Goal: Task Accomplishment & Management: Manage account settings

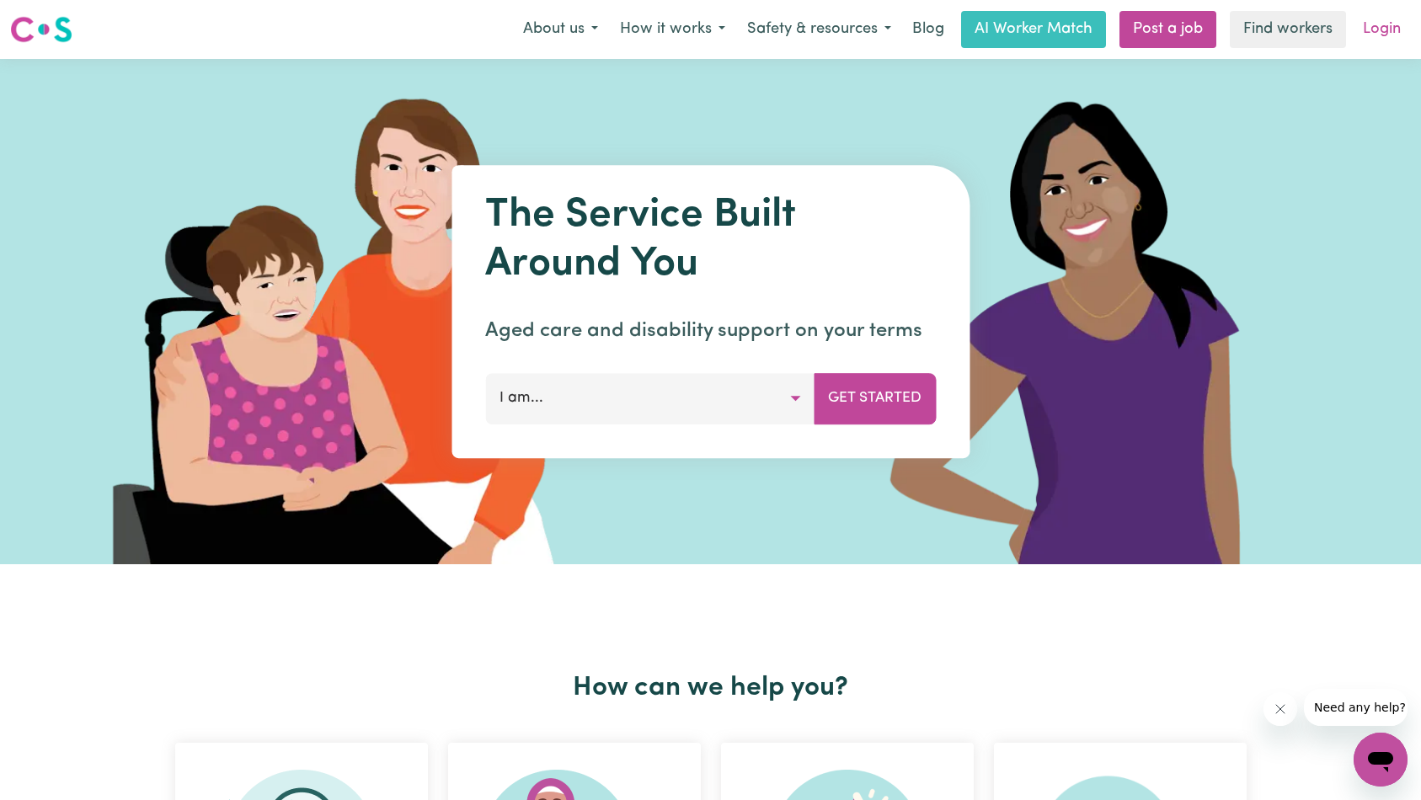
click at [1375, 20] on link "Login" at bounding box center [1382, 29] width 58 height 37
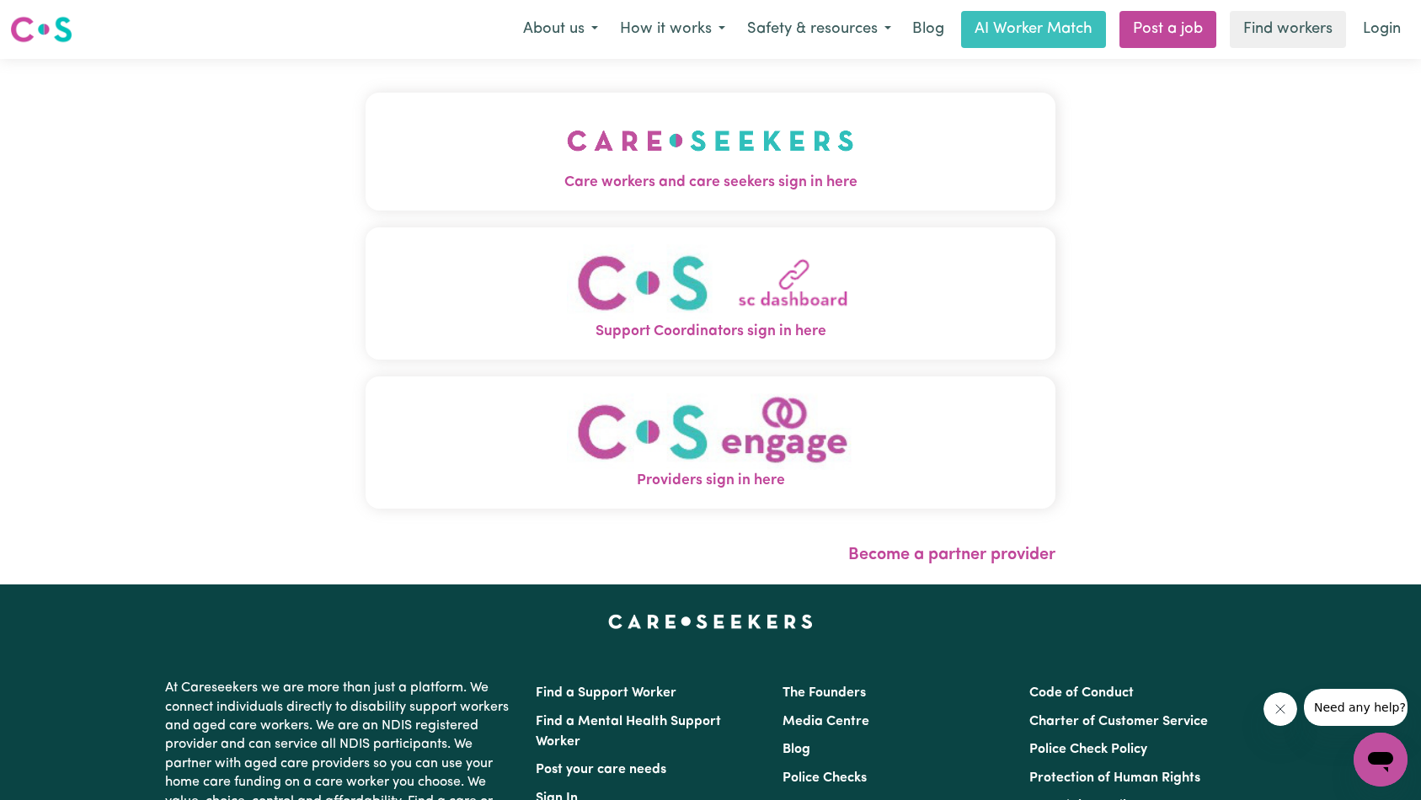
click at [406, 131] on button "Care workers and care seekers sign in here" at bounding box center [711, 152] width 691 height 118
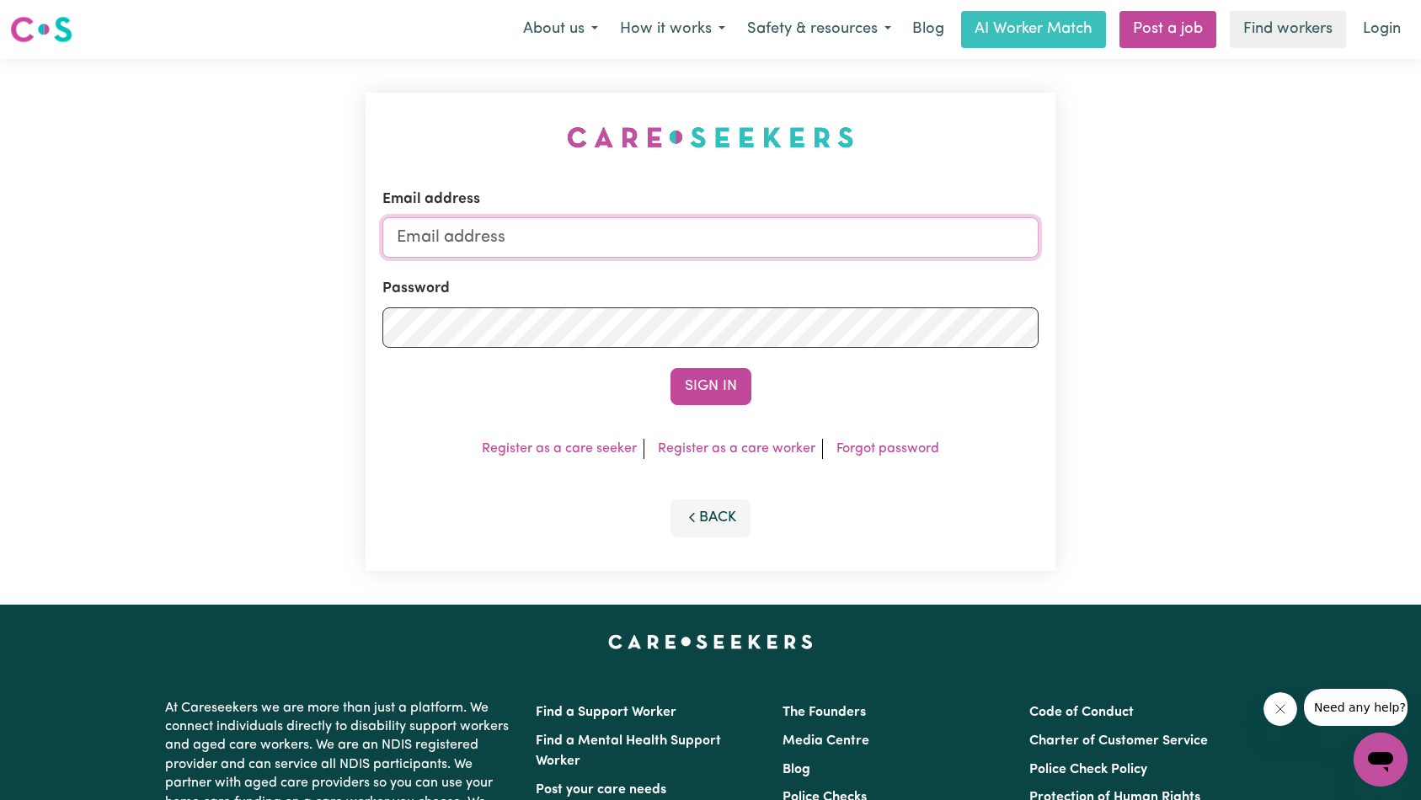
click at [704, 238] on input "Email address" at bounding box center [711, 237] width 657 height 40
type input "[EMAIL_ADDRESS][DOMAIN_NAME]"
click at [715, 381] on button "Sign In" at bounding box center [711, 386] width 81 height 37
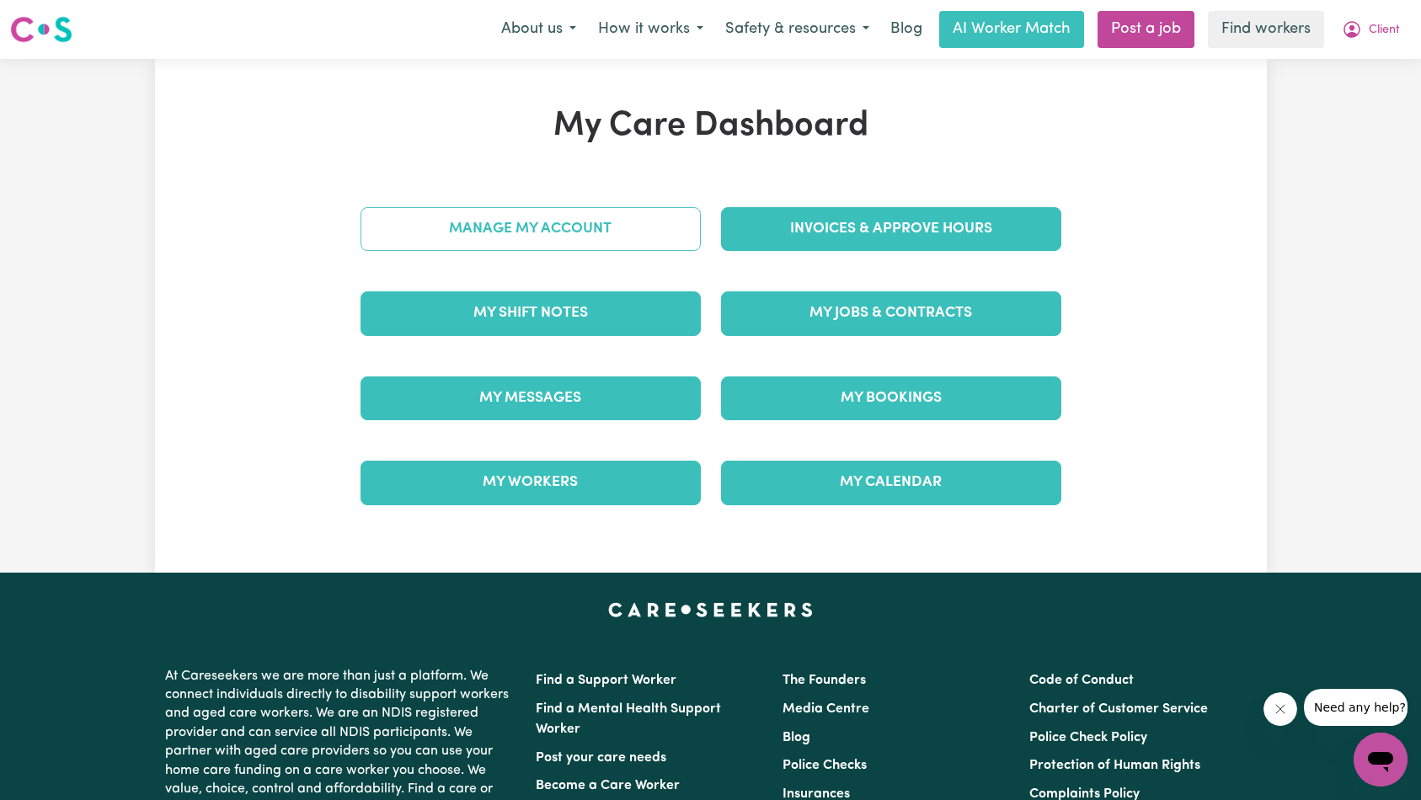
click at [612, 233] on link "Manage My Account" at bounding box center [531, 229] width 340 height 44
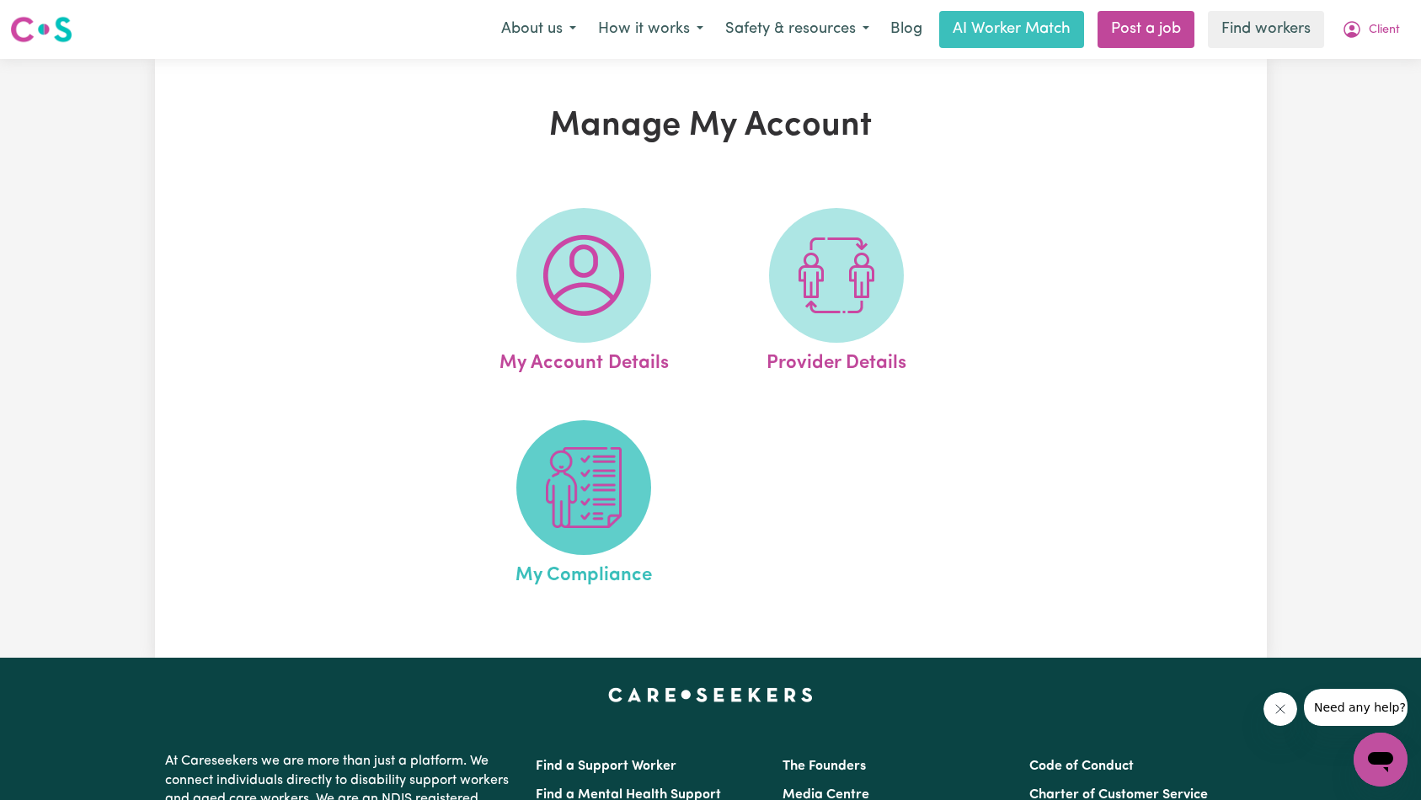
click at [600, 496] on img at bounding box center [583, 487] width 81 height 81
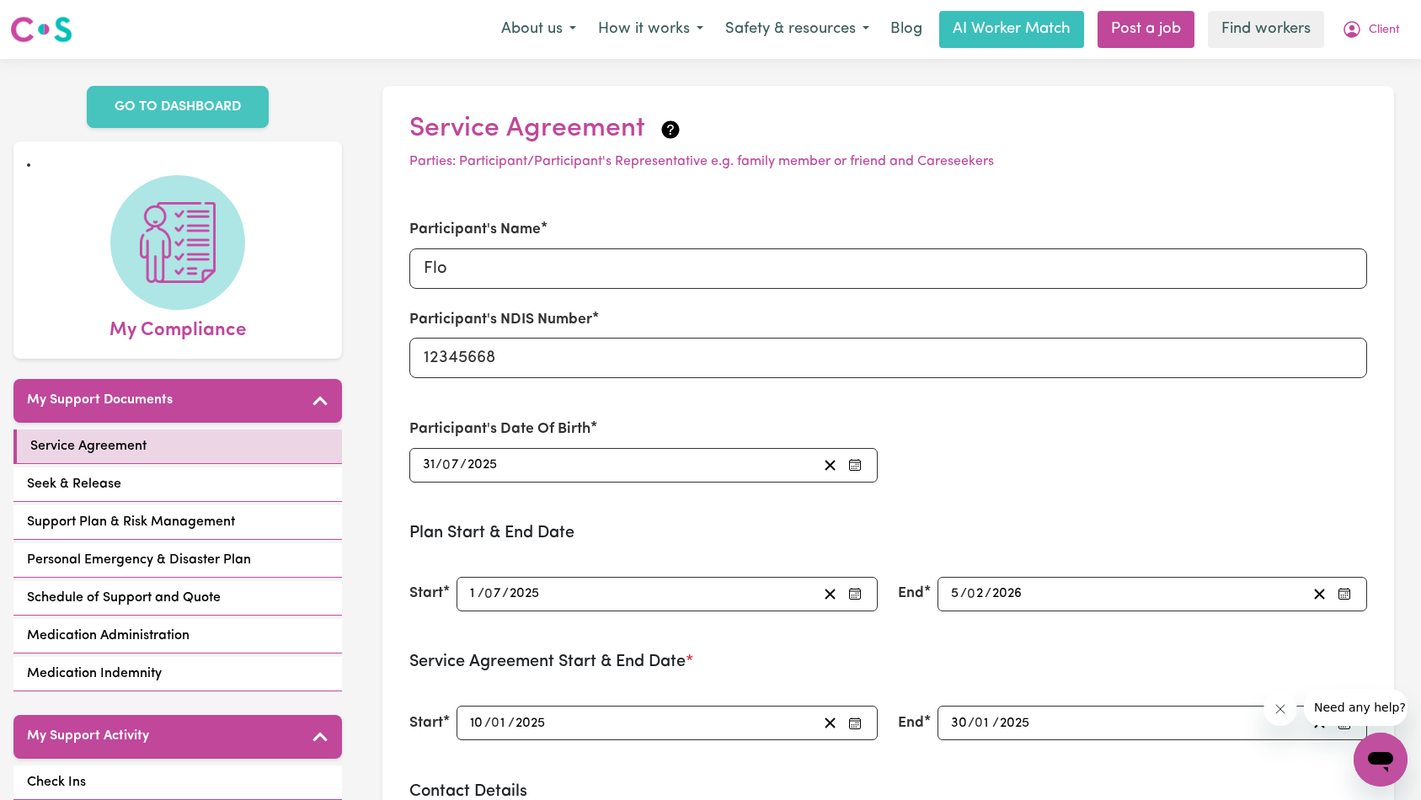
click at [1268, 702] on button "Close message from company" at bounding box center [1280, 710] width 34 height 34
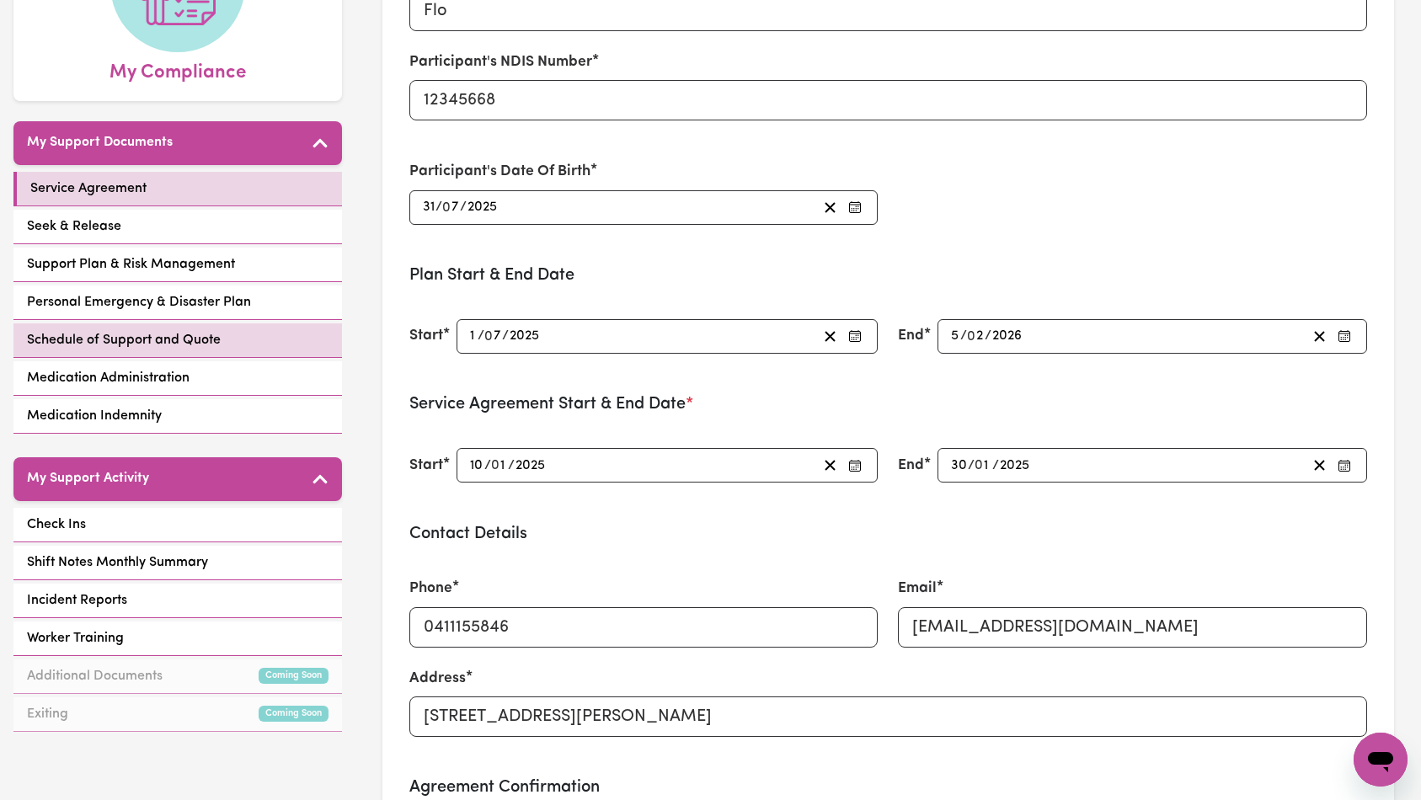
scroll to position [345, 0]
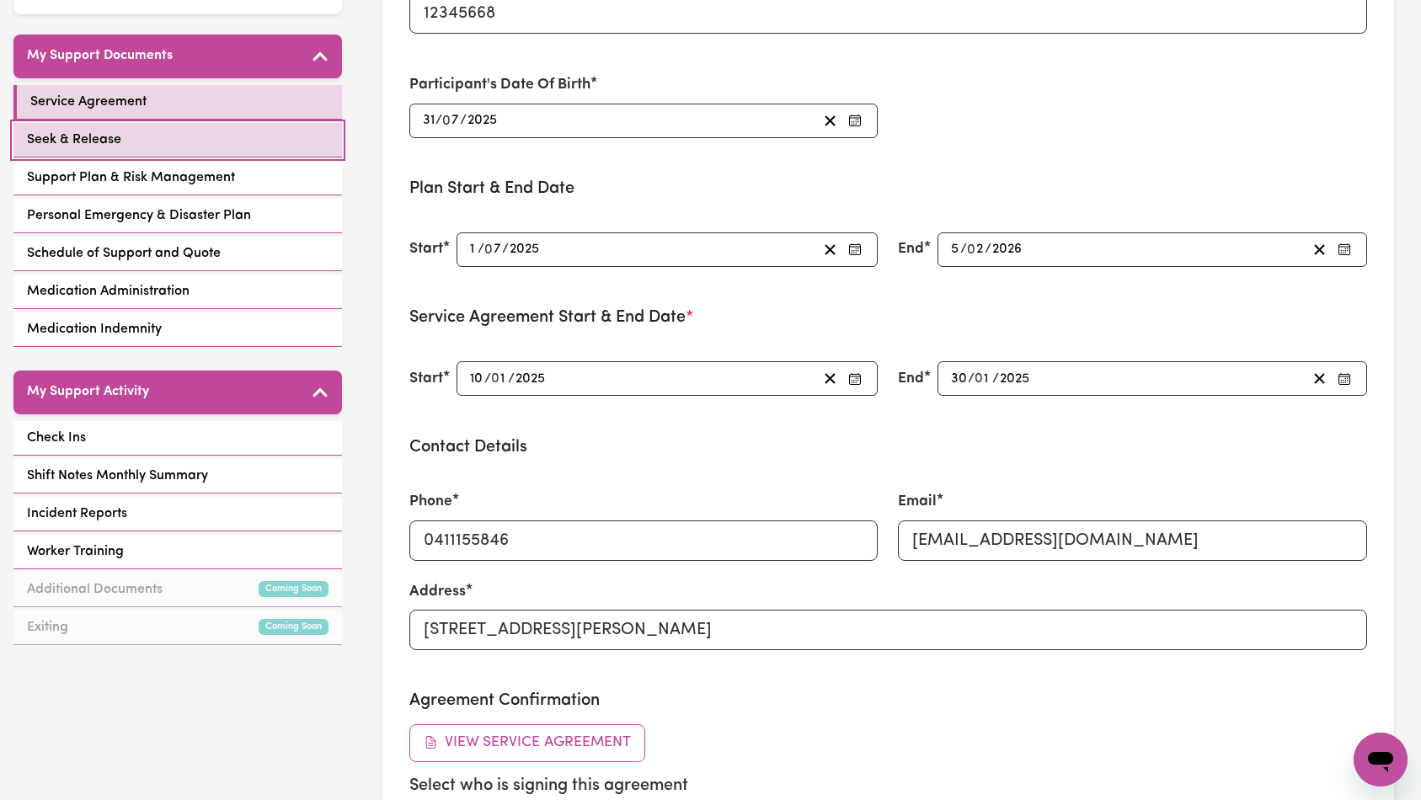
click at [194, 145] on link "Seek & Release" at bounding box center [177, 140] width 329 height 35
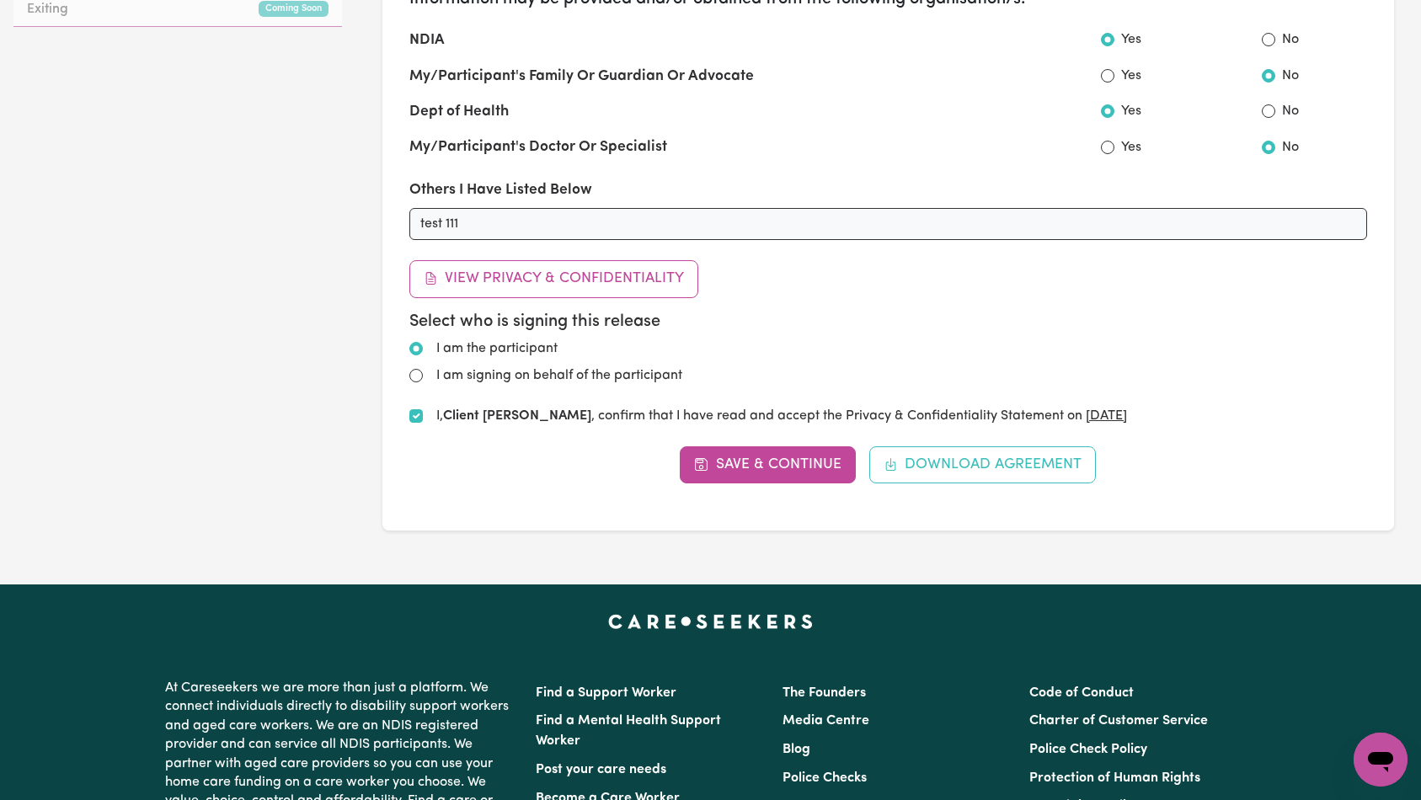
scroll to position [779, 0]
